Goal: Navigation & Orientation: Find specific page/section

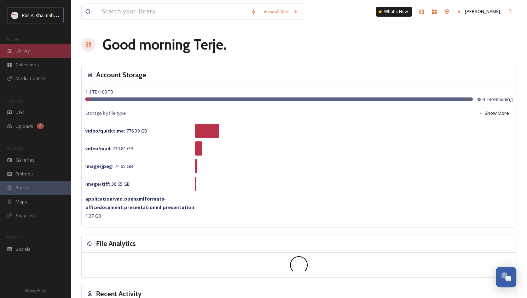
click at [17, 50] on span "Library" at bounding box center [23, 50] width 14 height 7
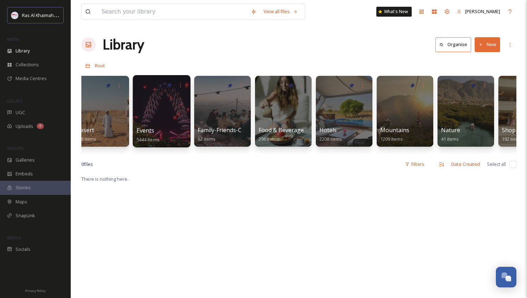
scroll to position [0, 195]
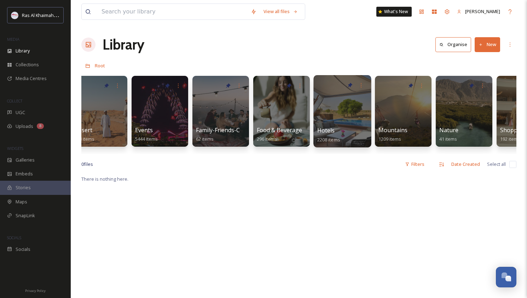
click at [343, 110] on div at bounding box center [343, 111] width 58 height 72
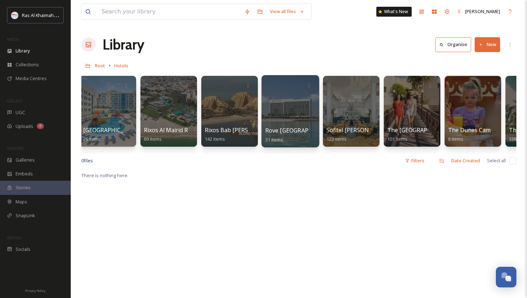
scroll to position [0, 774]
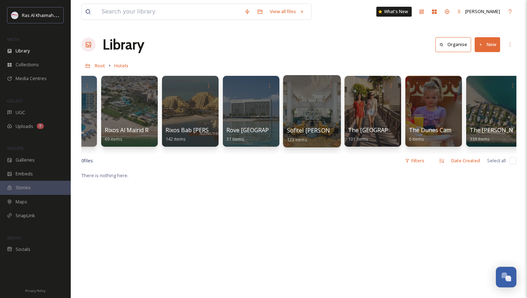
click at [319, 106] on div at bounding box center [312, 111] width 58 height 72
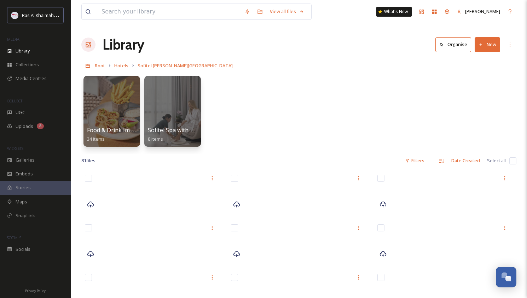
click at [224, 131] on div "Food & Drink Images 34 items Sofitel Spa with Clarins 8 items" at bounding box center [298, 112] width 435 height 81
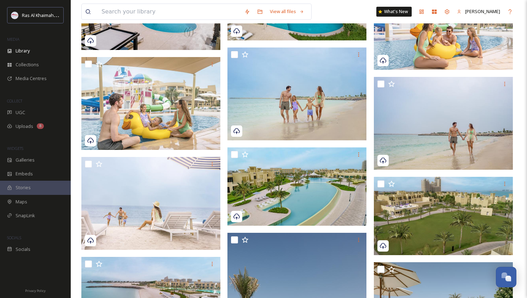
scroll to position [494, 0]
